Goal: Task Accomplishment & Management: Use online tool/utility

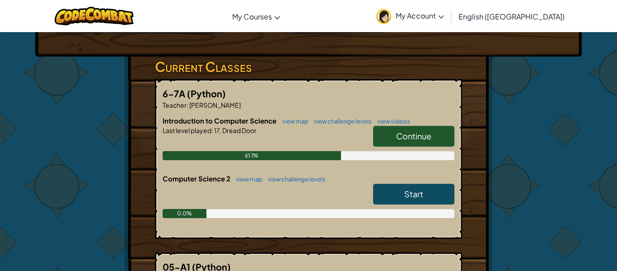
scroll to position [133, 0]
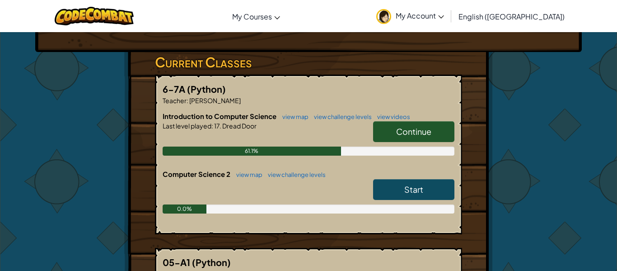
click at [396, 179] on link "Start" at bounding box center [413, 189] width 81 height 21
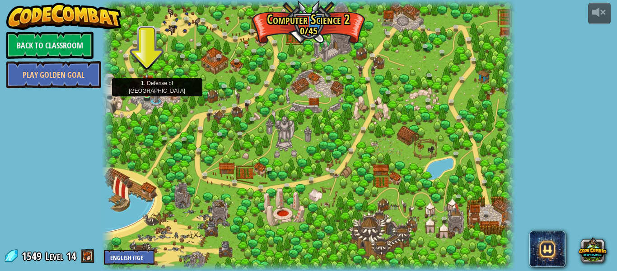
click at [145, 91] on img at bounding box center [146, 84] width 9 height 22
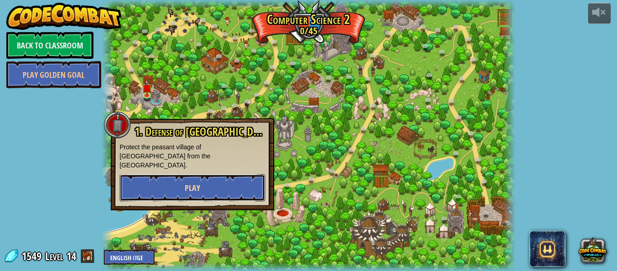
click at [154, 183] on button "Play" at bounding box center [192, 187] width 145 height 27
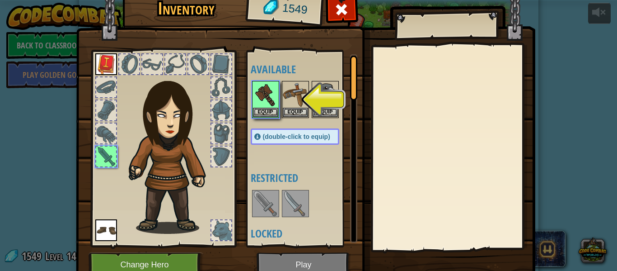
click at [311, 255] on img at bounding box center [306, 122] width 460 height 328
click at [272, 107] on button "Equip" at bounding box center [265, 111] width 25 height 9
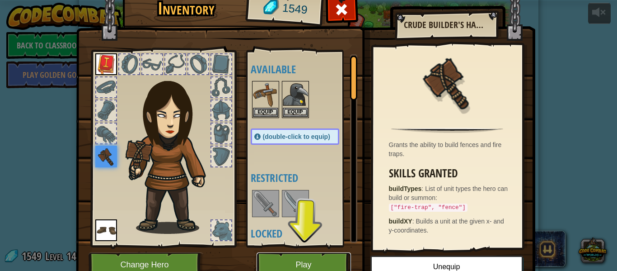
click at [299, 267] on button "Play" at bounding box center [304, 264] width 94 height 25
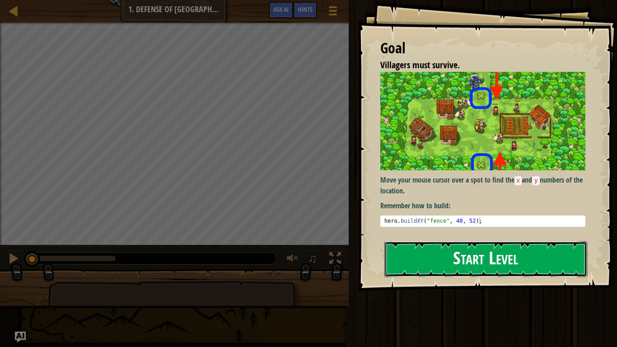
click at [499, 245] on button "Start Level" at bounding box center [486, 259] width 203 height 36
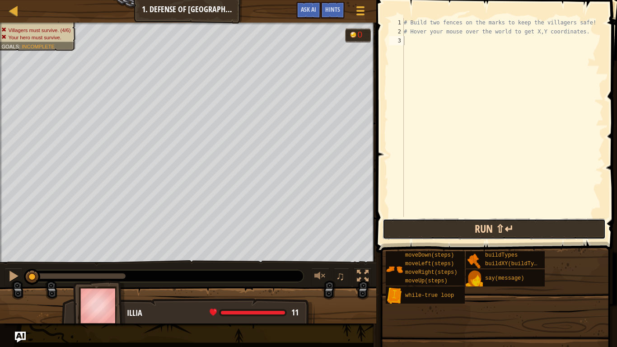
click at [427, 229] on button "Run ⇧↵" at bounding box center [494, 229] width 223 height 21
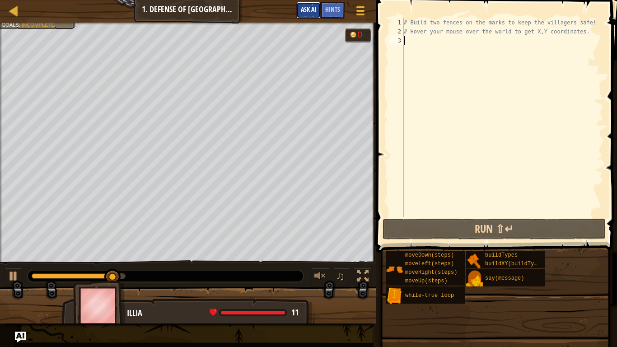
click at [300, 8] on button "Ask AI" at bounding box center [308, 10] width 24 height 17
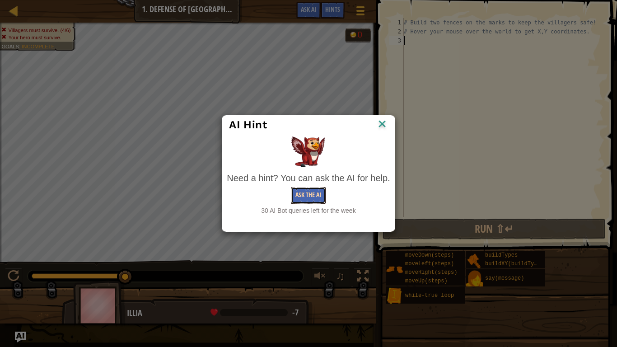
click at [298, 190] on button "Ask the AI" at bounding box center [308, 195] width 35 height 17
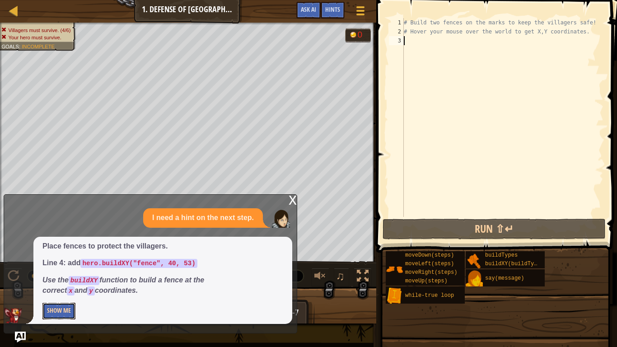
click at [53, 270] on button "Show Me" at bounding box center [58, 311] width 33 height 17
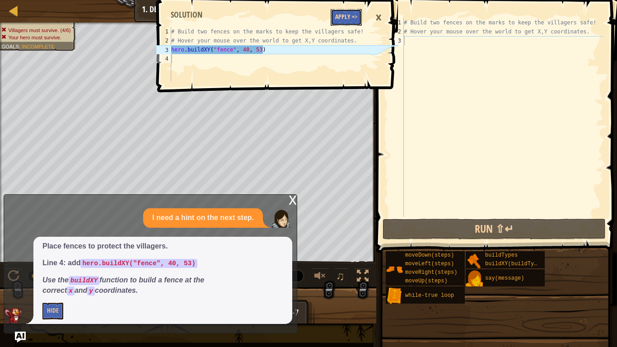
click at [341, 12] on button "Apply =>" at bounding box center [346, 17] width 31 height 17
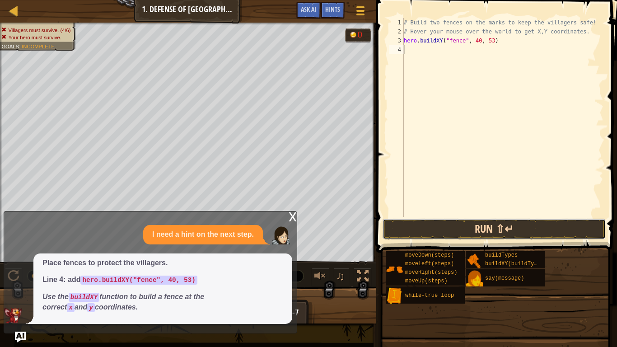
click at [457, 222] on button "Run ⇧↵" at bounding box center [494, 229] width 223 height 21
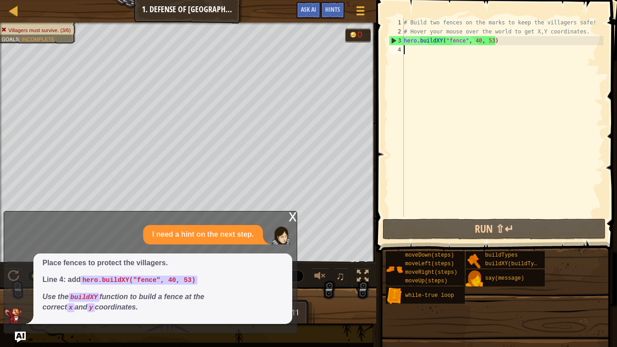
click at [294, 212] on div "x" at bounding box center [293, 215] width 8 height 9
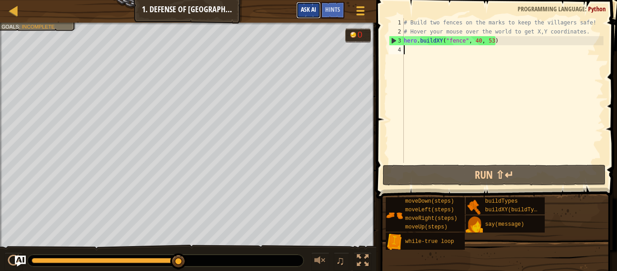
click at [311, 15] on button "Ask AI" at bounding box center [308, 10] width 24 height 17
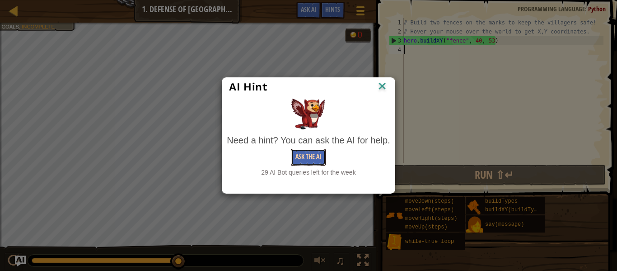
click at [298, 154] on button "Ask the AI" at bounding box center [308, 157] width 35 height 17
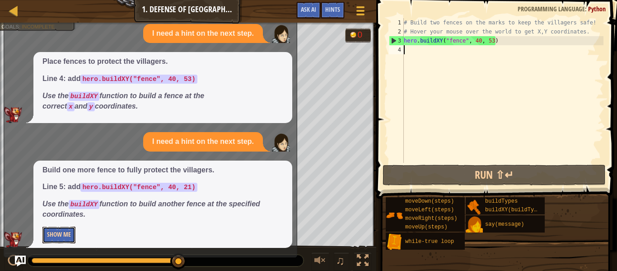
click at [70, 229] on button "Show Me" at bounding box center [58, 234] width 33 height 17
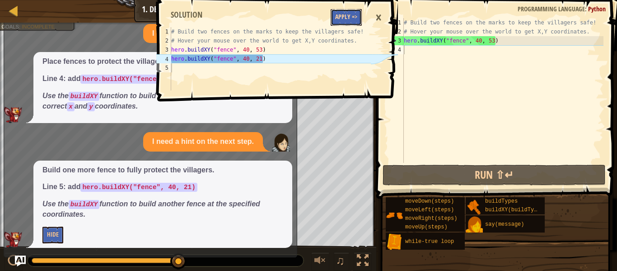
click at [347, 16] on button "Apply =>" at bounding box center [346, 17] width 31 height 17
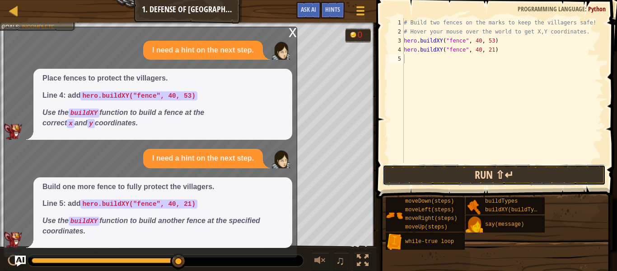
click at [444, 178] on button "Run ⇧↵" at bounding box center [494, 174] width 223 height 21
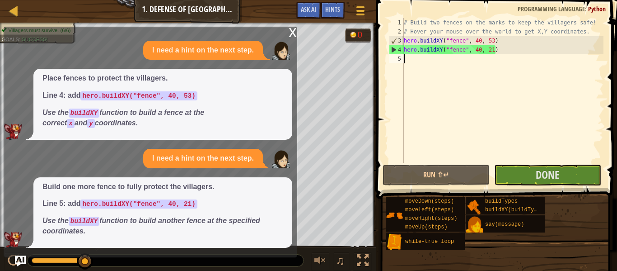
click at [294, 33] on div "x" at bounding box center [293, 31] width 8 height 9
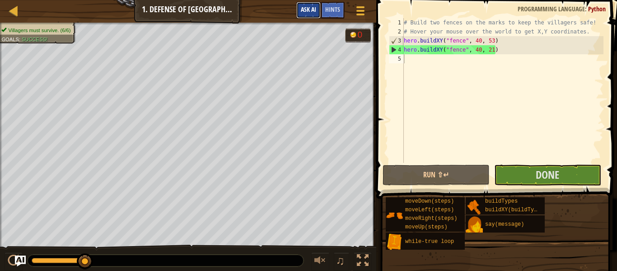
click at [310, 4] on button "Ask AI" at bounding box center [308, 10] width 24 height 17
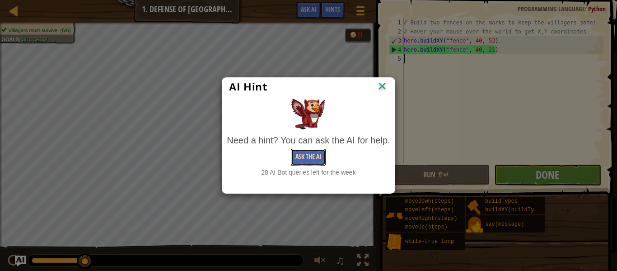
click at [301, 162] on button "Ask the AI" at bounding box center [308, 157] width 35 height 17
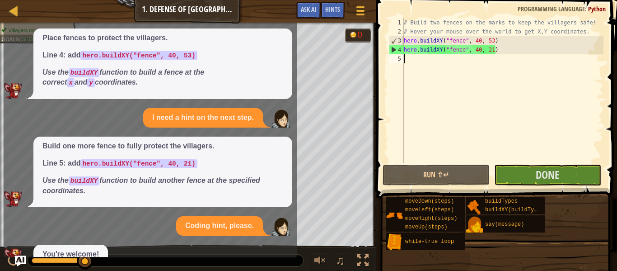
click at [383, 163] on span at bounding box center [498, 86] width 248 height 225
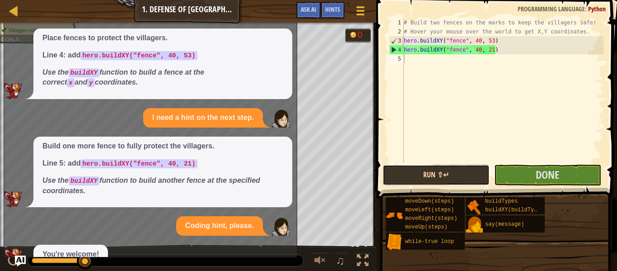
click at [402, 168] on button "Run ⇧↵" at bounding box center [436, 174] width 107 height 21
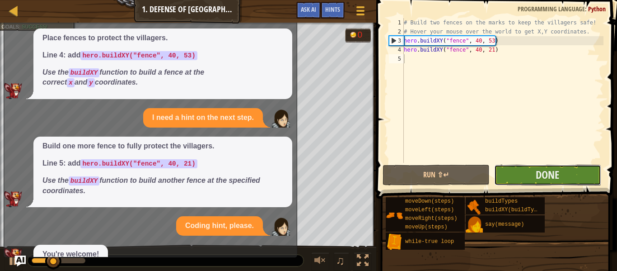
click at [532, 172] on button "Done" at bounding box center [547, 174] width 107 height 21
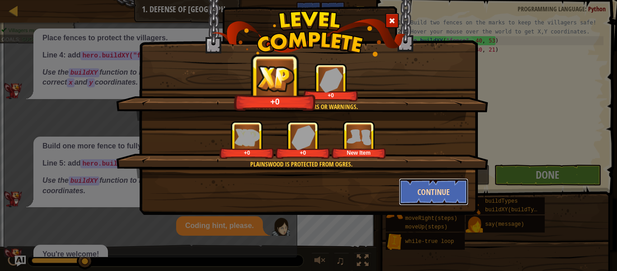
click at [417, 187] on button "Continue" at bounding box center [434, 191] width 70 height 27
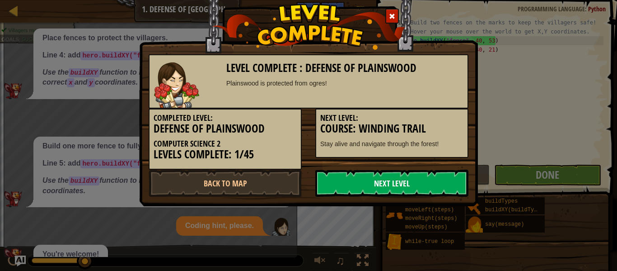
click at [418, 186] on link "Next Level" at bounding box center [391, 182] width 153 height 27
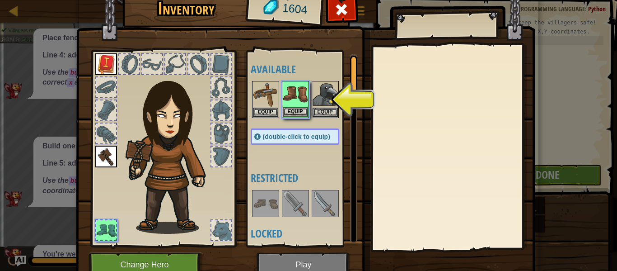
click at [287, 104] on img at bounding box center [295, 94] width 25 height 25
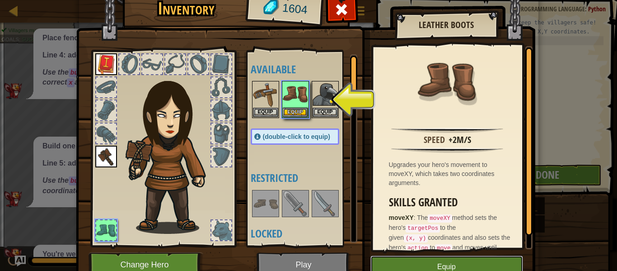
click at [421, 258] on button "Equip" at bounding box center [446, 266] width 153 height 23
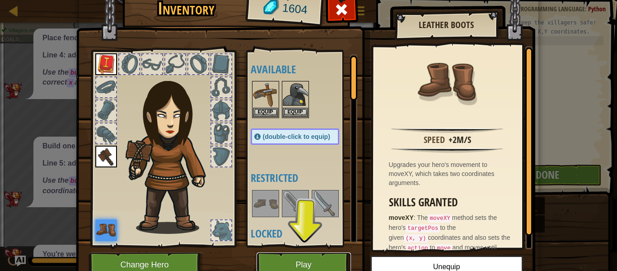
click at [304, 260] on button "Play" at bounding box center [304, 264] width 94 height 25
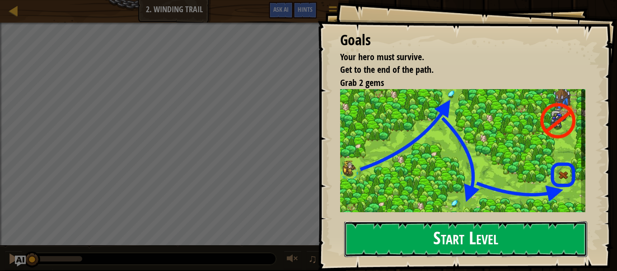
click at [452, 227] on button "Start Level" at bounding box center [465, 239] width 243 height 36
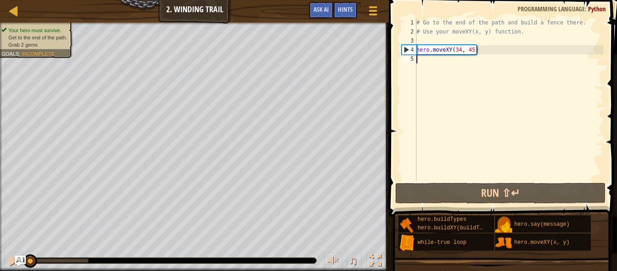
click at [427, 44] on div "# Go to the end of the path and build a fence there. # Use your moveXY(x, y) fu…" at bounding box center [509, 108] width 189 height 181
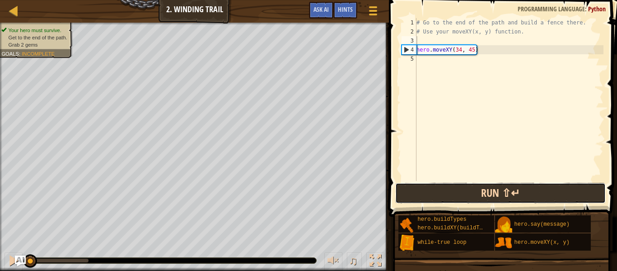
click at [453, 188] on button "Run ⇧↵" at bounding box center [500, 193] width 211 height 21
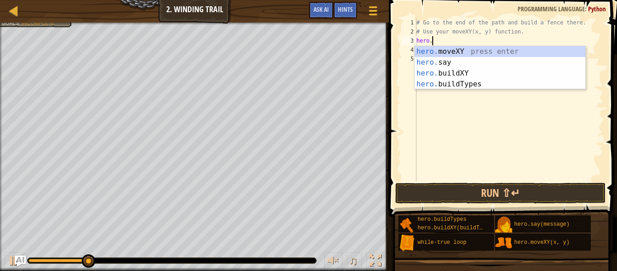
scroll to position [4, 2]
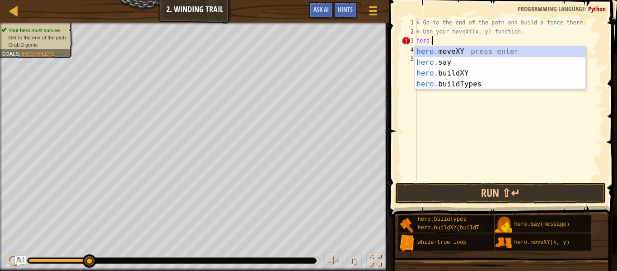
type textarea "hero.m"
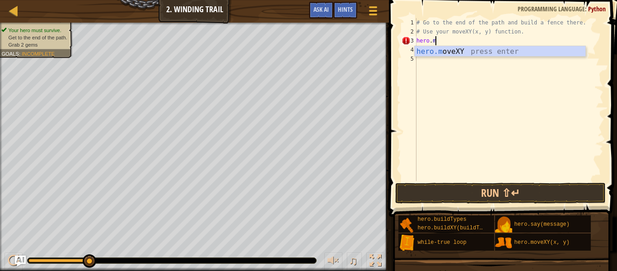
scroll to position [4, 2]
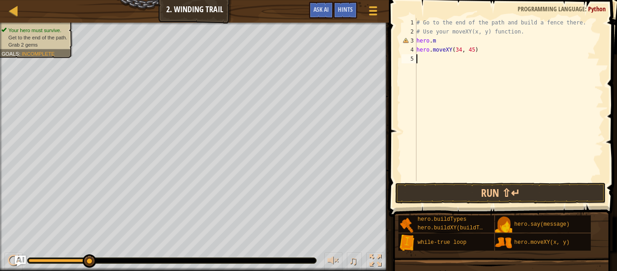
click at [421, 60] on div "# Go to the end of the path and build a fence there. # Use your moveXY(x, y) fu…" at bounding box center [509, 108] width 189 height 181
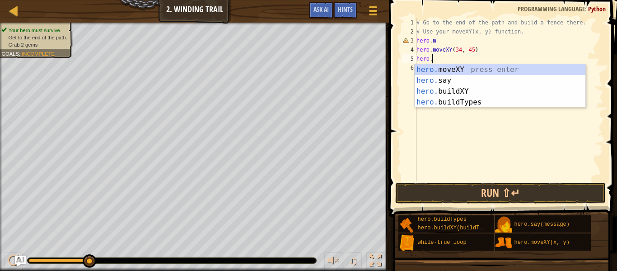
scroll to position [4, 2]
type textarea "hero."
